Goal: Task Accomplishment & Management: Complete application form

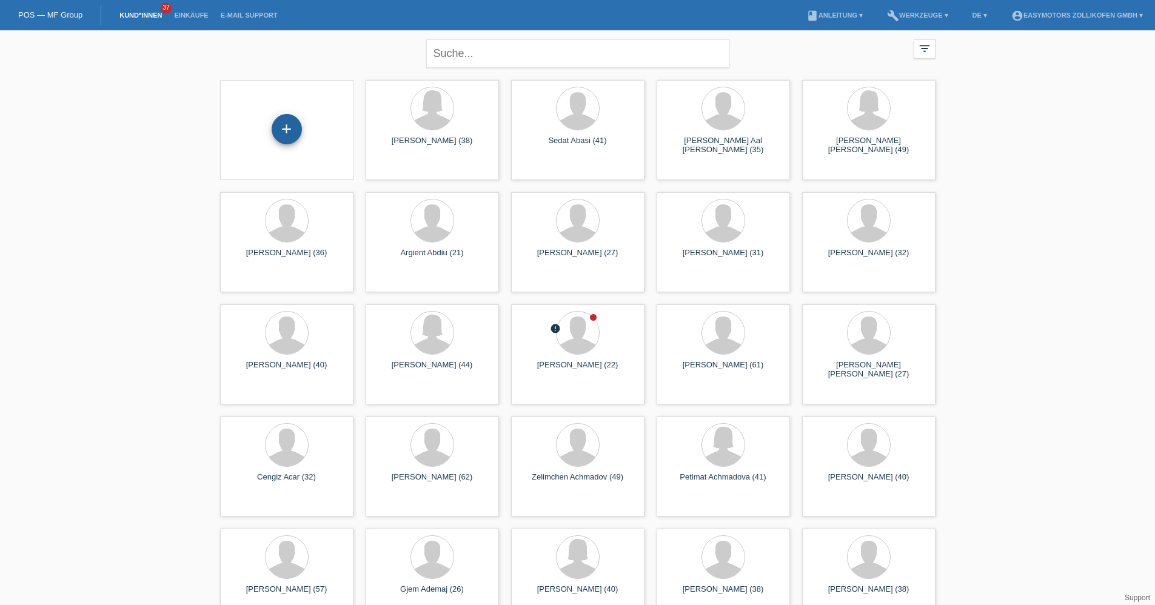
click at [288, 130] on div "+" at bounding box center [287, 129] width 30 height 30
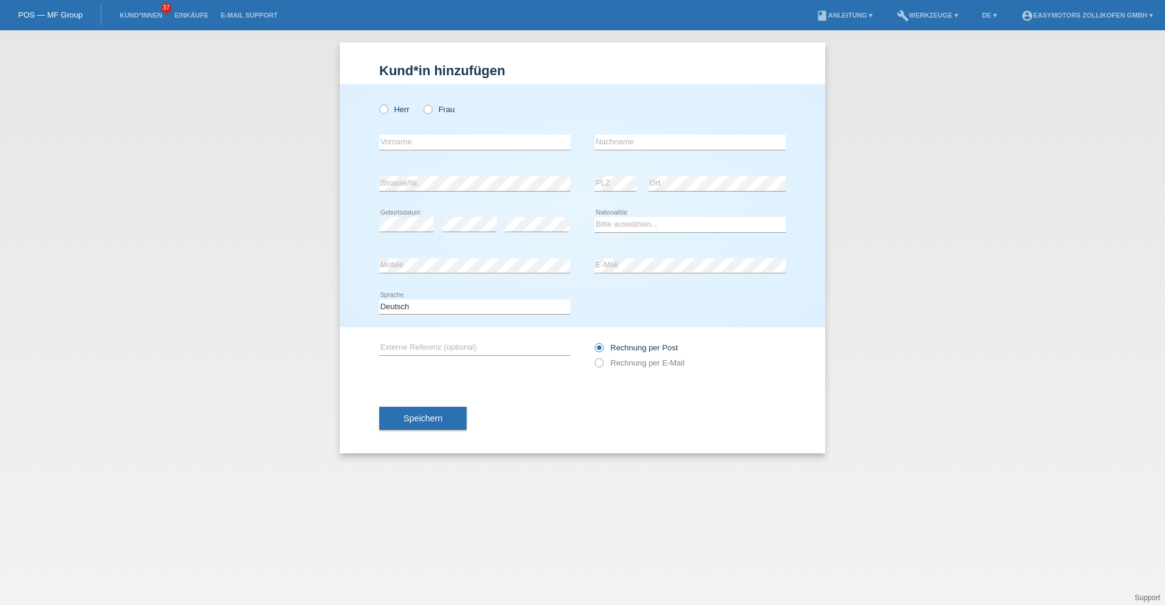
click at [398, 116] on div "Herr Frau" at bounding box center [474, 109] width 191 height 25
click at [403, 105] on label "Herr" at bounding box center [394, 109] width 30 height 9
click at [387, 105] on input "Herr" at bounding box center [383, 109] width 8 height 8
radio input "true"
click at [401, 133] on div "error Vorname" at bounding box center [474, 142] width 191 height 41
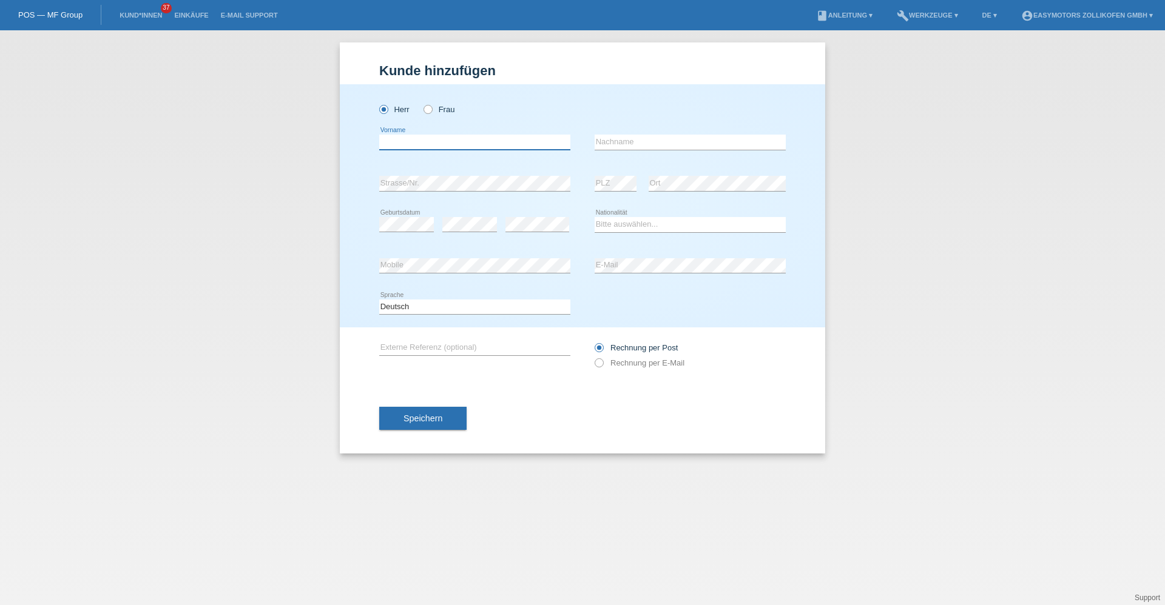
click at [401, 135] on input "text" at bounding box center [474, 142] width 191 height 15
type input "Yannick"
type input "Schwab"
drag, startPoint x: 648, startPoint y: 219, endPoint x: 647, endPoint y: 227, distance: 8.7
click at [648, 219] on select "Bitte auswählen... Schweiz Deutschland Liechtenstein Österreich ------------ Af…" at bounding box center [689, 224] width 191 height 15
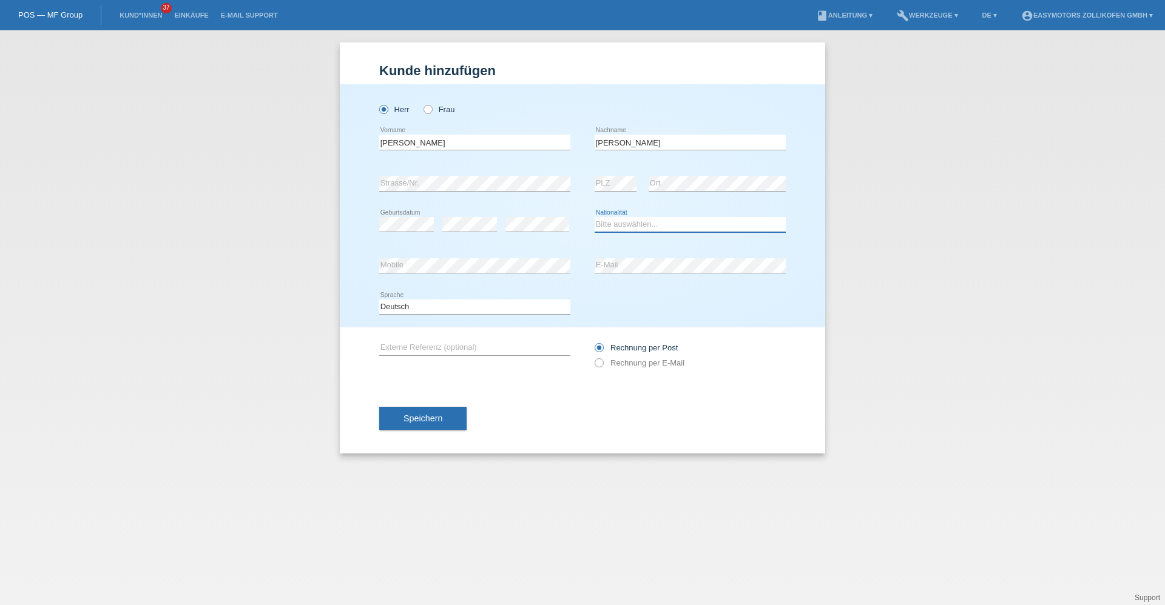
select select "CH"
click at [594, 217] on select "Bitte auswählen... Schweiz Deutschland Liechtenstein Österreich ------------ Af…" at bounding box center [689, 224] width 191 height 15
click at [446, 422] on button "Speichern" at bounding box center [422, 418] width 87 height 23
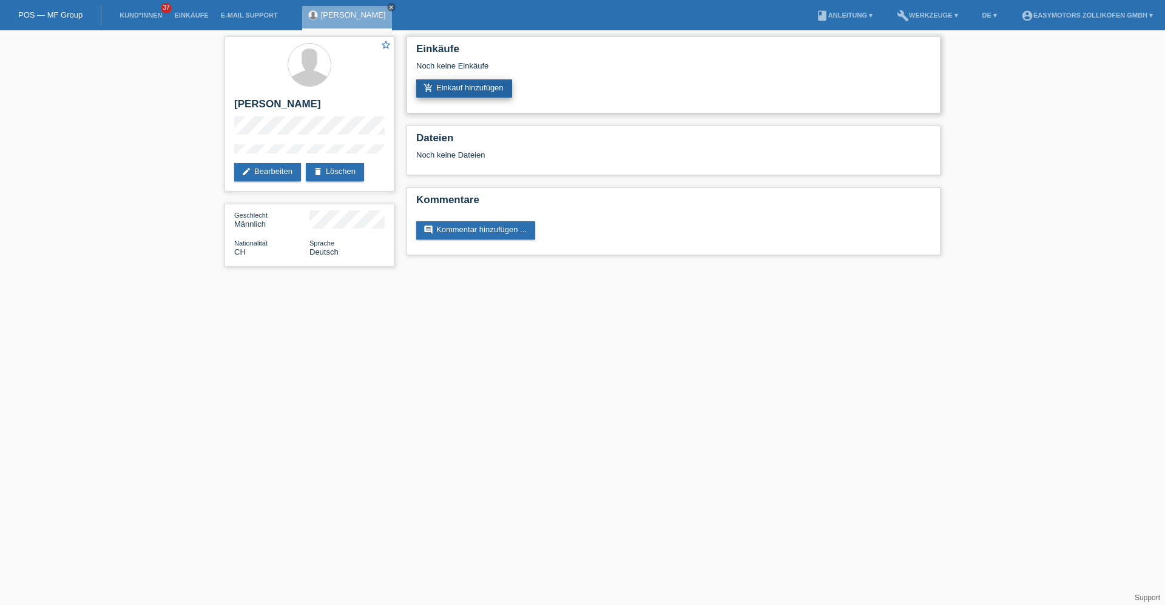
click at [479, 89] on link "add_shopping_cart Einkauf hinzufügen" at bounding box center [464, 88] width 96 height 18
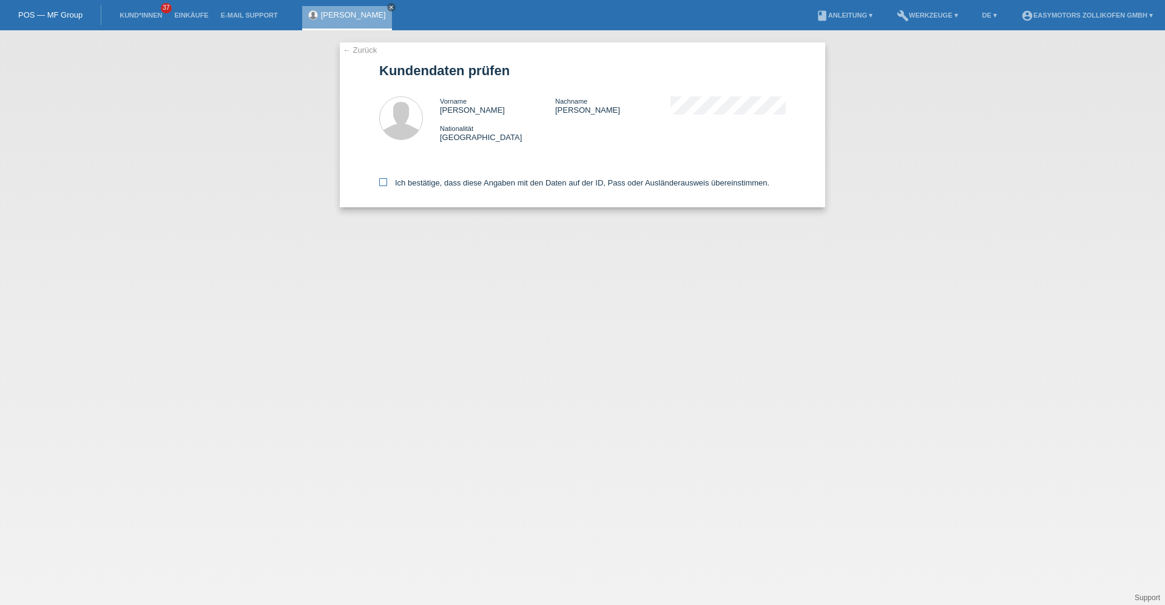
click at [423, 184] on label "Ich bestätige, dass diese Angaben mit den Daten auf der ID, Pass oder Ausländer…" at bounding box center [574, 182] width 390 height 9
click at [387, 184] on input "Ich bestätige, dass diese Angaben mit den Daten auf der ID, Pass oder Ausländer…" at bounding box center [383, 182] width 8 height 8
checkbox input "true"
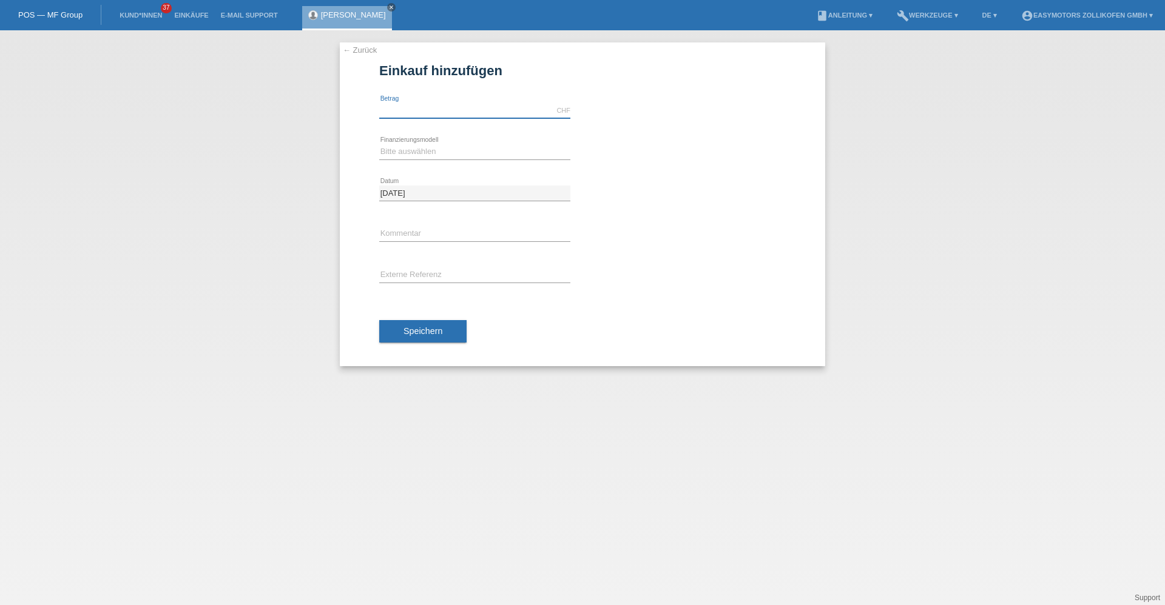
click at [447, 113] on input "text" at bounding box center [474, 110] width 191 height 15
type input "2990.00"
click at [441, 156] on select "Bitte auswählen Fixe Raten Kauf auf Rechnung mit Teilzahlungsoption" at bounding box center [474, 151] width 191 height 15
select select "67"
click at [379, 144] on select "Bitte auswählen Fixe Raten Kauf auf Rechnung mit Teilzahlungsoption" at bounding box center [474, 151] width 191 height 15
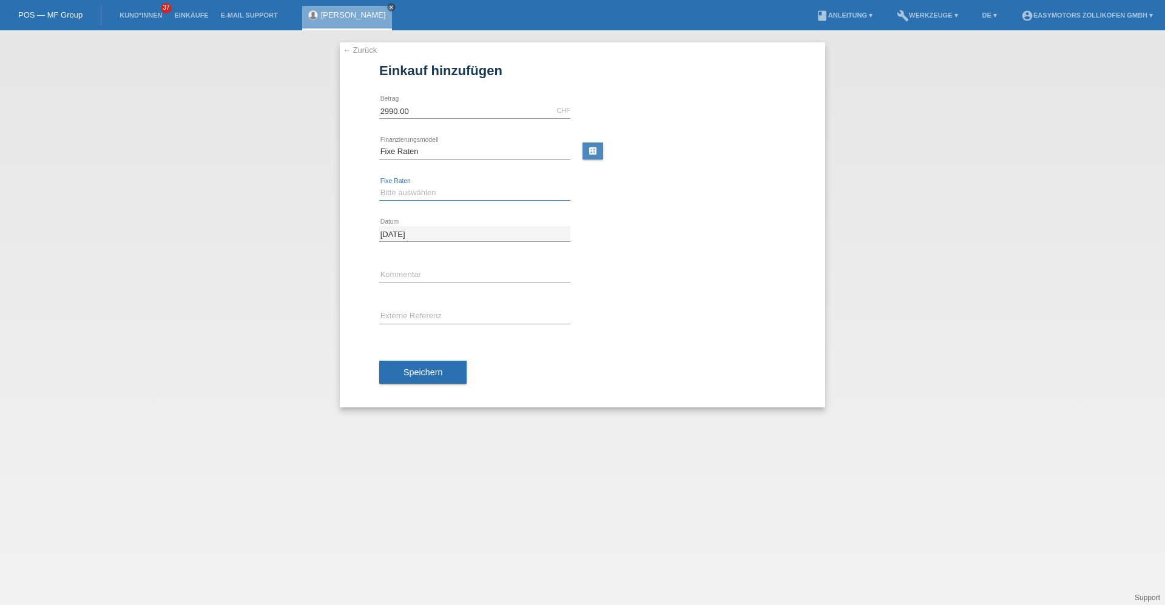
drag, startPoint x: 426, startPoint y: 191, endPoint x: 427, endPoint y: 202, distance: 11.0
click at [426, 191] on select "Bitte auswählen 12 Raten 24 Raten 36 Raten 48 Raten" at bounding box center [474, 193] width 191 height 15
select select "134"
click at [379, 186] on select "Bitte auswählen 12 Raten 24 Raten 36 Raten 48 Raten" at bounding box center [474, 193] width 191 height 15
drag, startPoint x: 419, startPoint y: 374, endPoint x: 468, endPoint y: 341, distance: 58.5
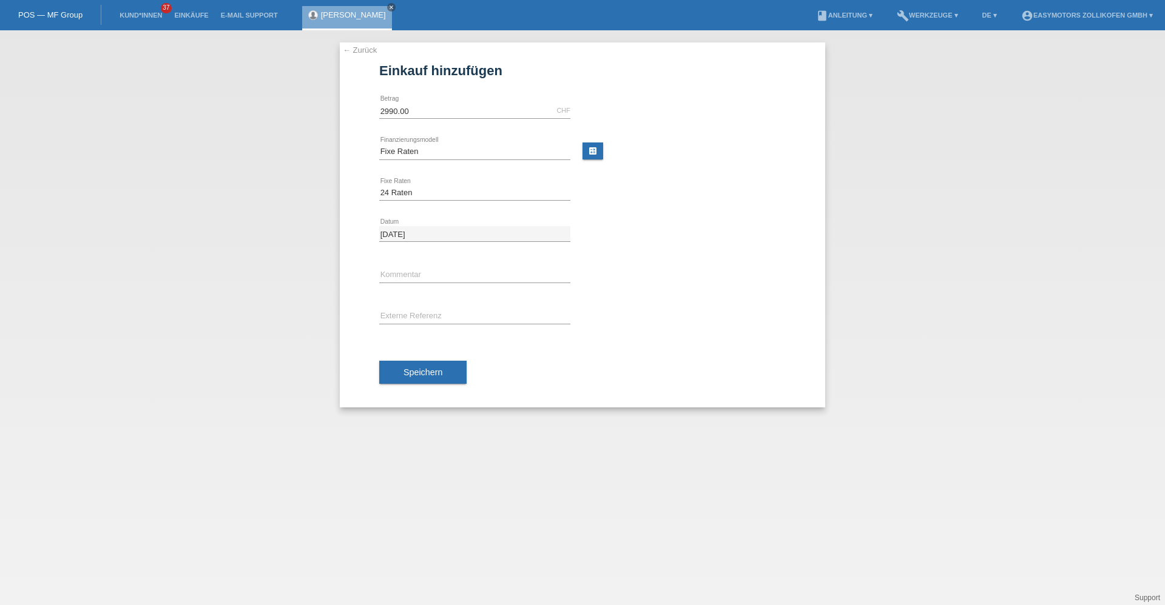
click at [419, 372] on span "Speichern" at bounding box center [422, 373] width 39 height 10
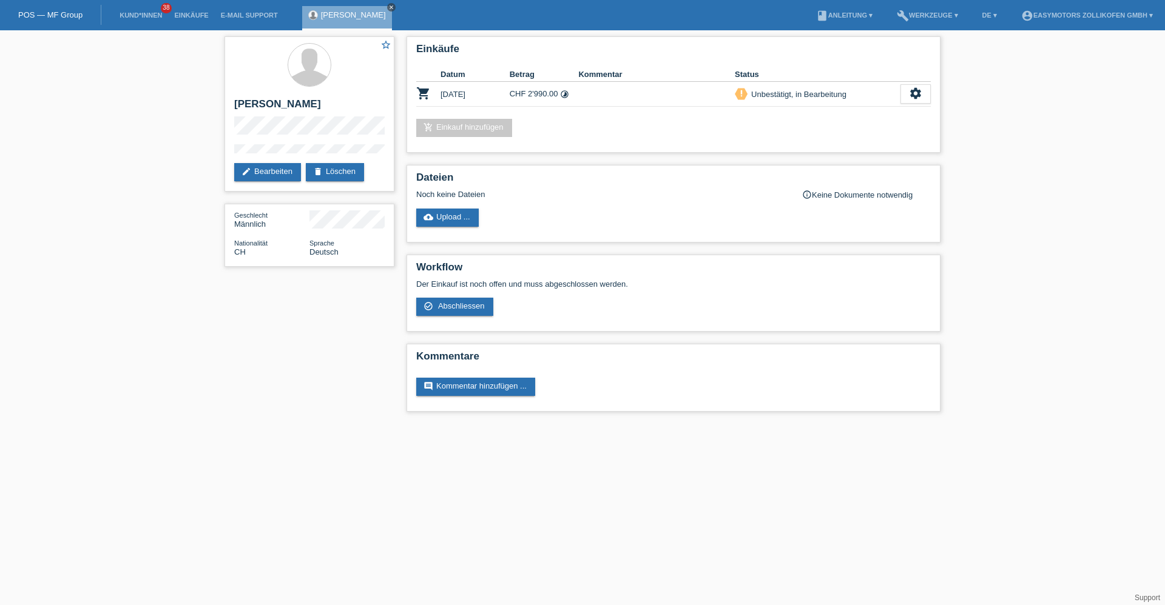
click at [388, 4] on icon "close" at bounding box center [391, 7] width 6 height 6
click at [38, 16] on link "POS — MF Group" at bounding box center [50, 14] width 64 height 9
